Goal: Check status

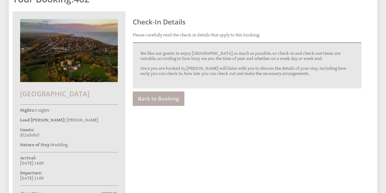
scroll to position [169, 0]
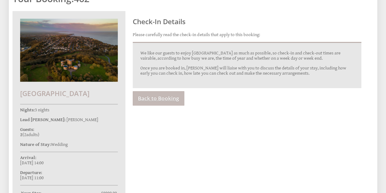
click at [161, 91] on link "Back to Booking" at bounding box center [159, 98] width 52 height 14
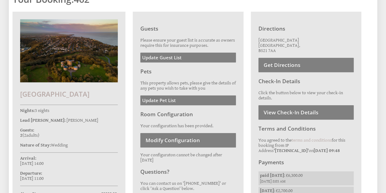
scroll to position [220, 0]
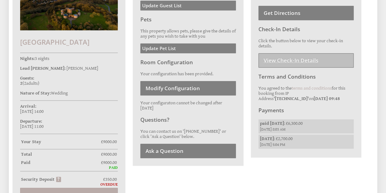
click at [301, 53] on link "View Check-In Details" at bounding box center [305, 60] width 95 height 14
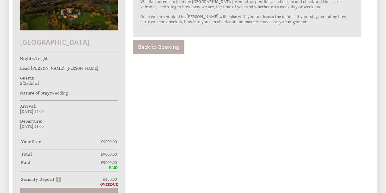
scroll to position [123, 0]
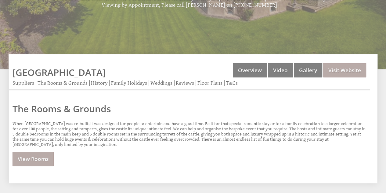
scroll to position [214, 0]
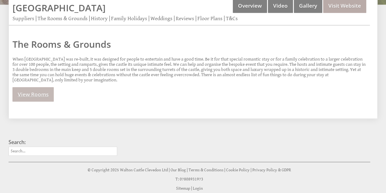
click at [31, 87] on link "View Rooms" at bounding box center [33, 94] width 41 height 14
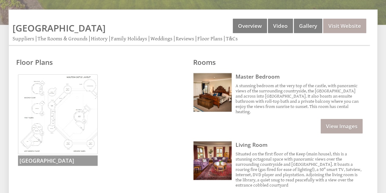
scroll to position [193, 0]
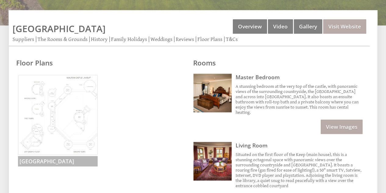
click at [42, 92] on img at bounding box center [58, 115] width 80 height 80
